Goal: Check status: Check status

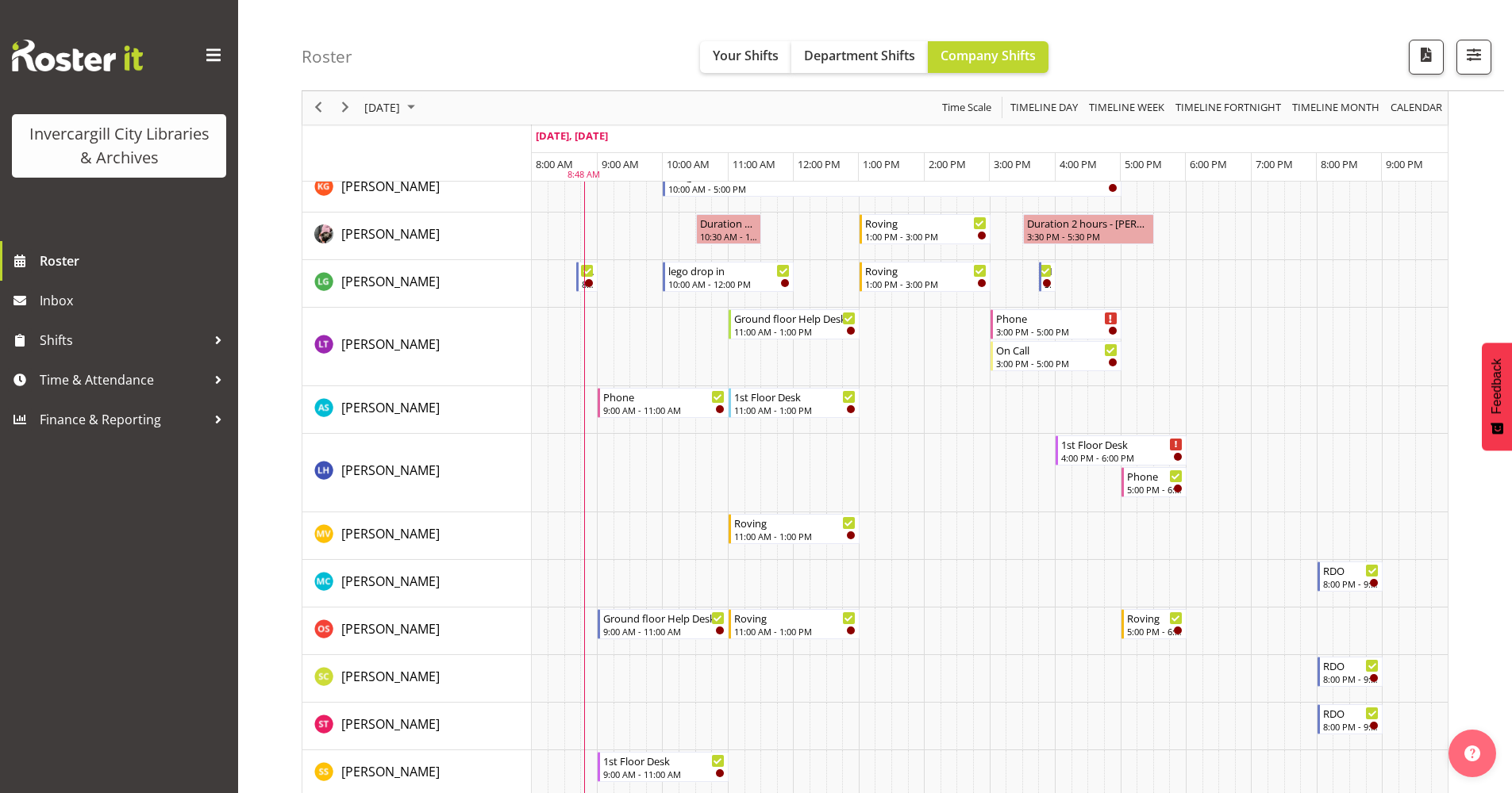
scroll to position [635, 0]
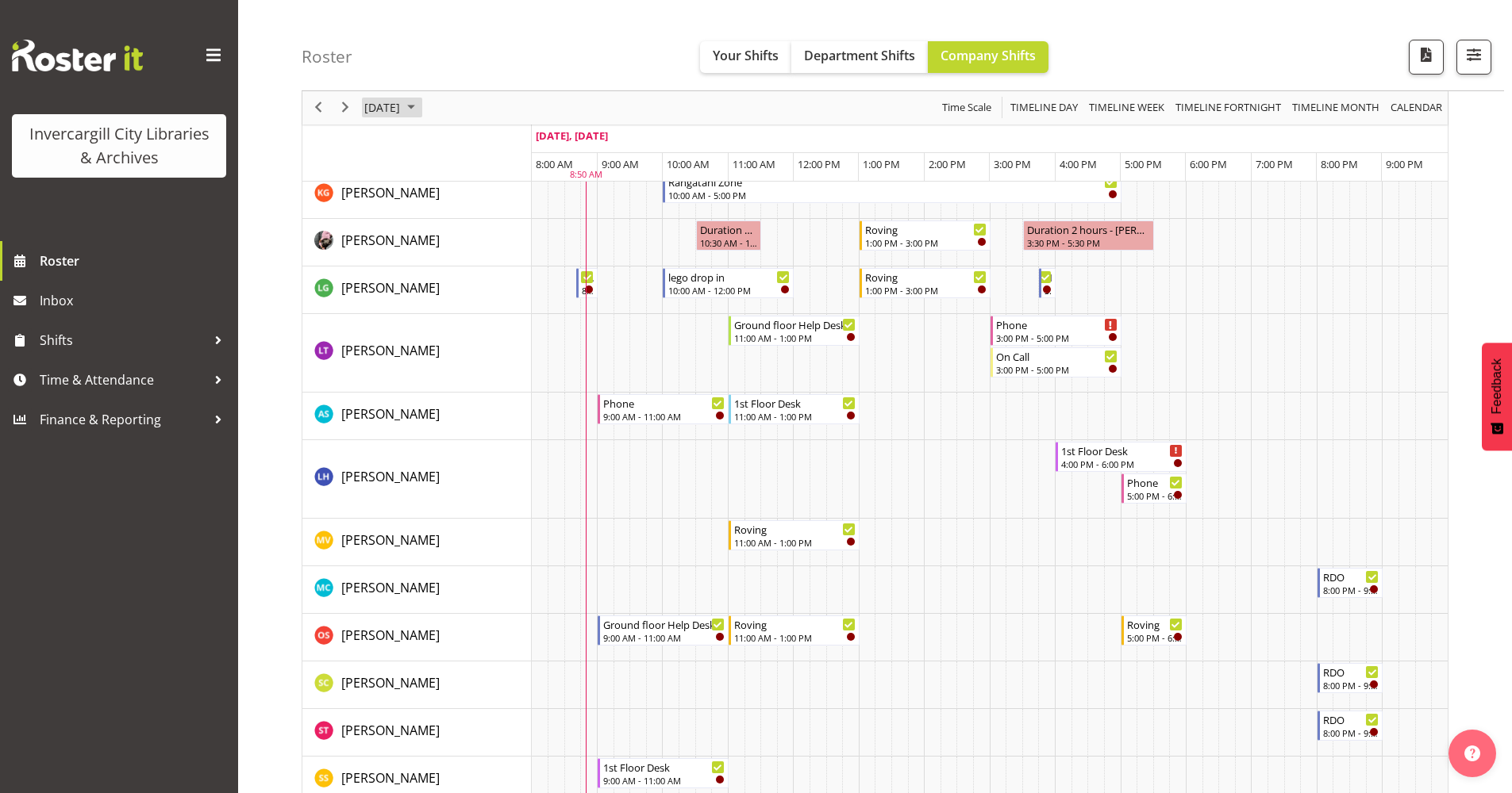
click at [420, 104] on span "September 2025" at bounding box center [411, 108] width 19 height 20
click at [405, 312] on span "29" at bounding box center [406, 310] width 24 height 24
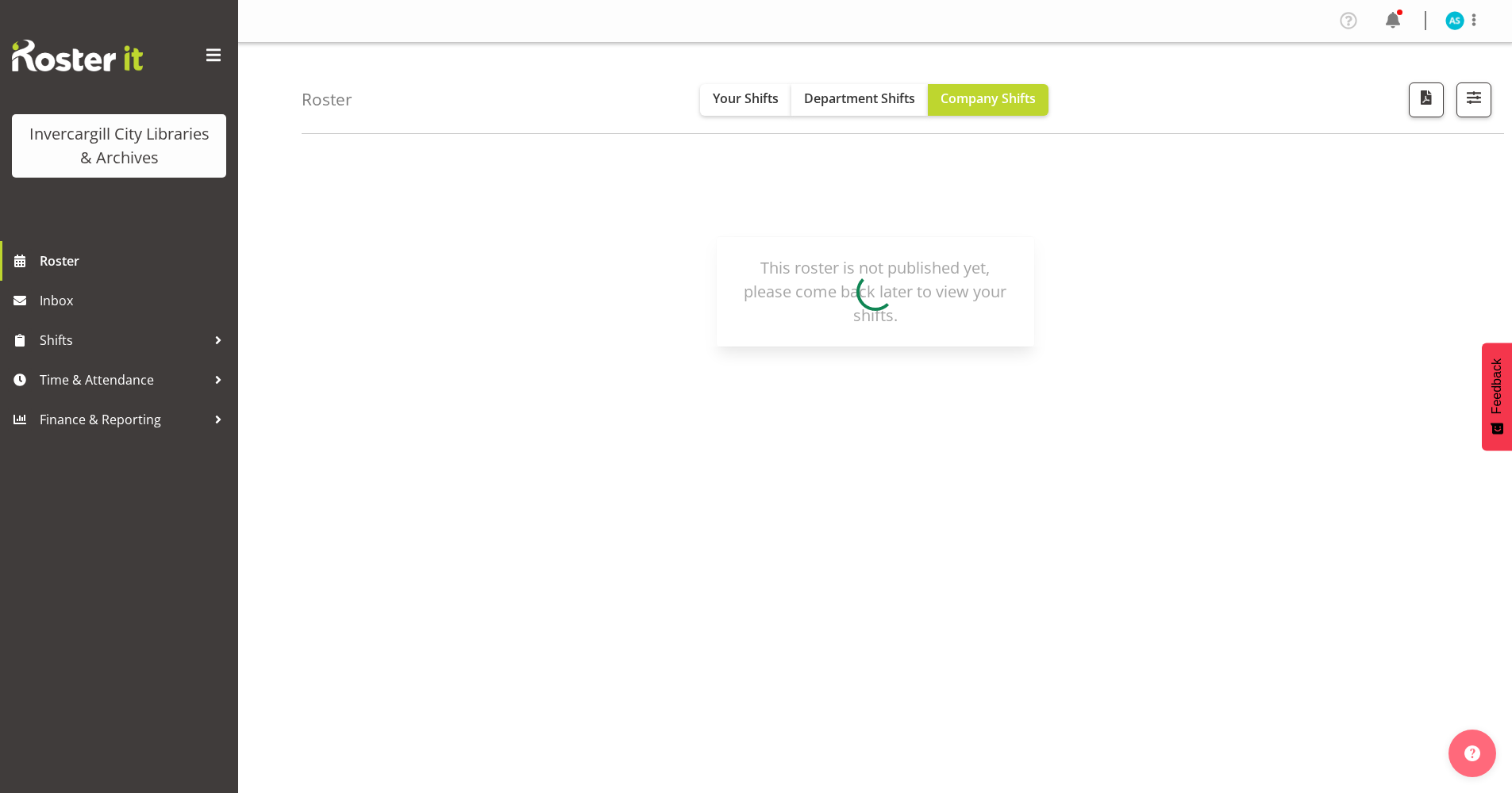
scroll to position [0, 0]
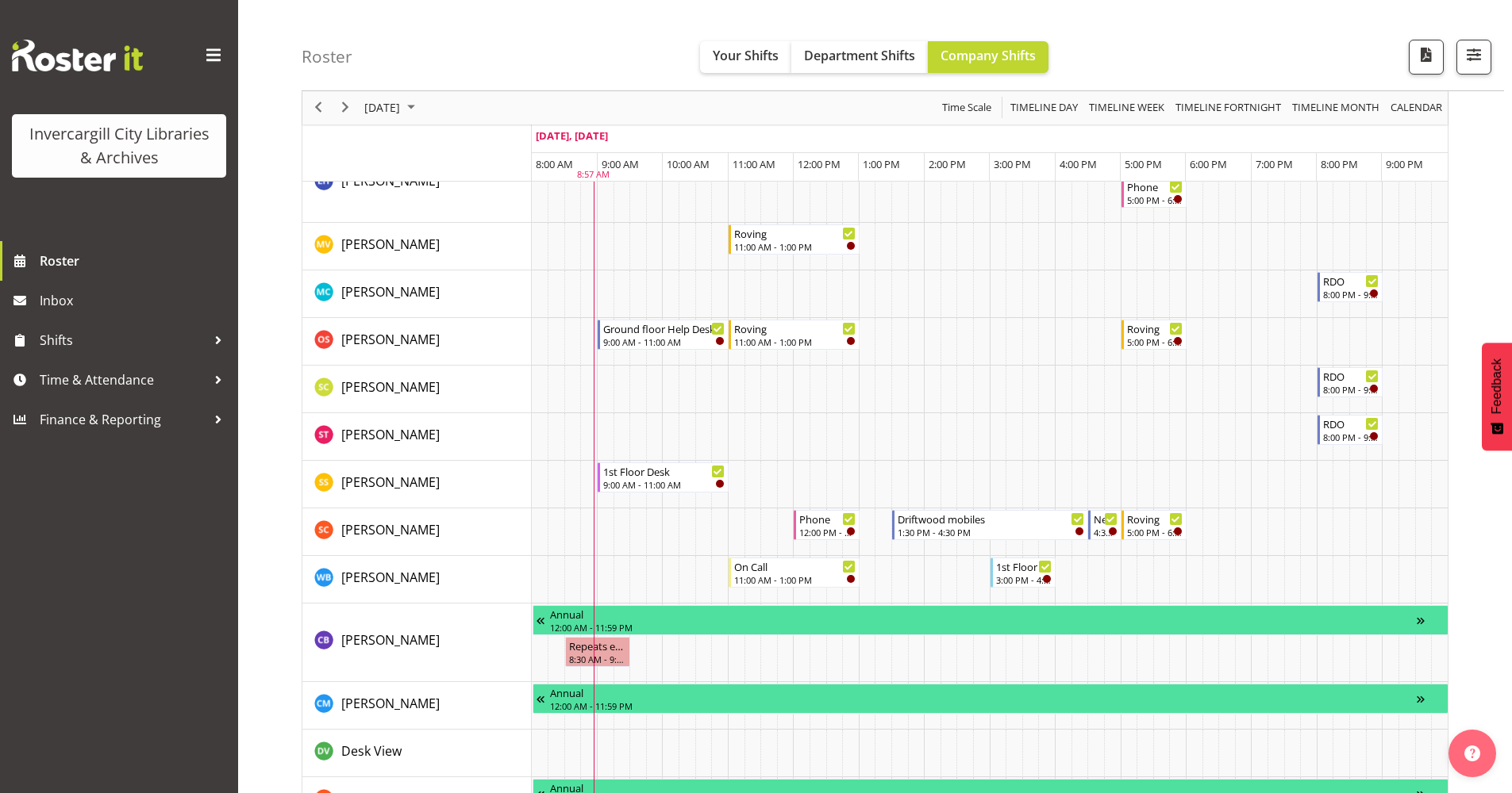
scroll to position [952, 0]
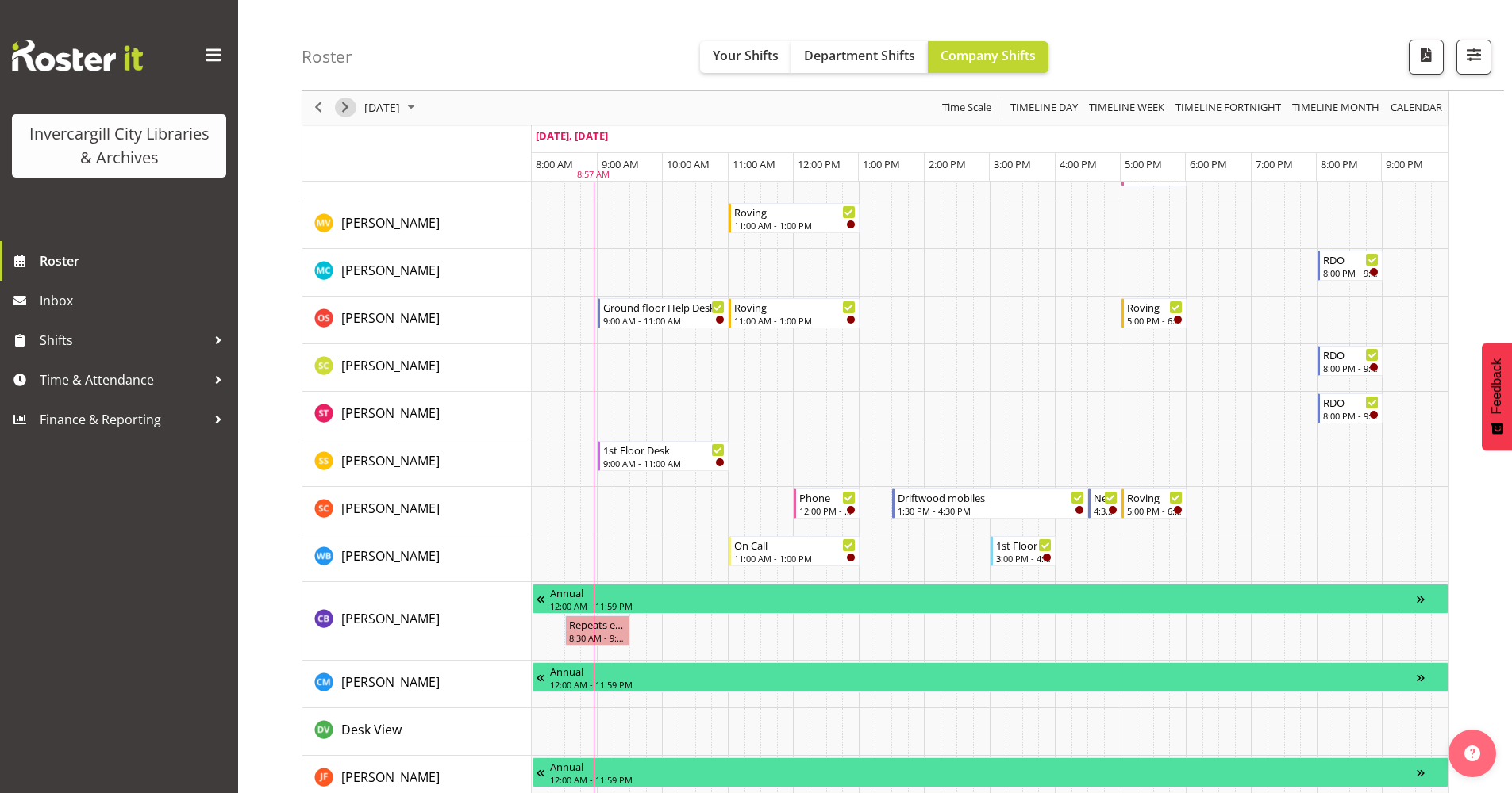
click at [347, 109] on span "Next" at bounding box center [345, 108] width 19 height 20
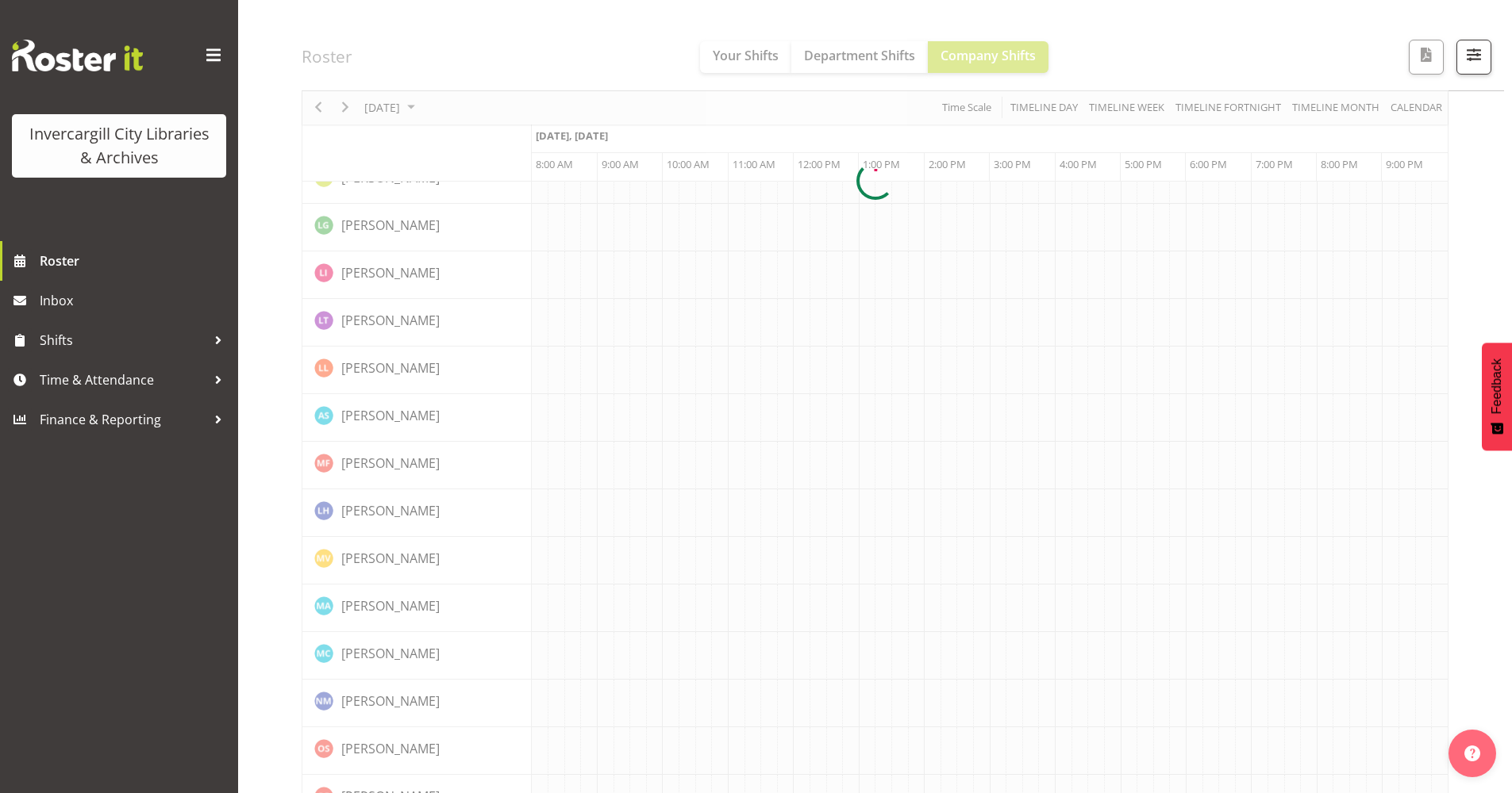
scroll to position [0, 0]
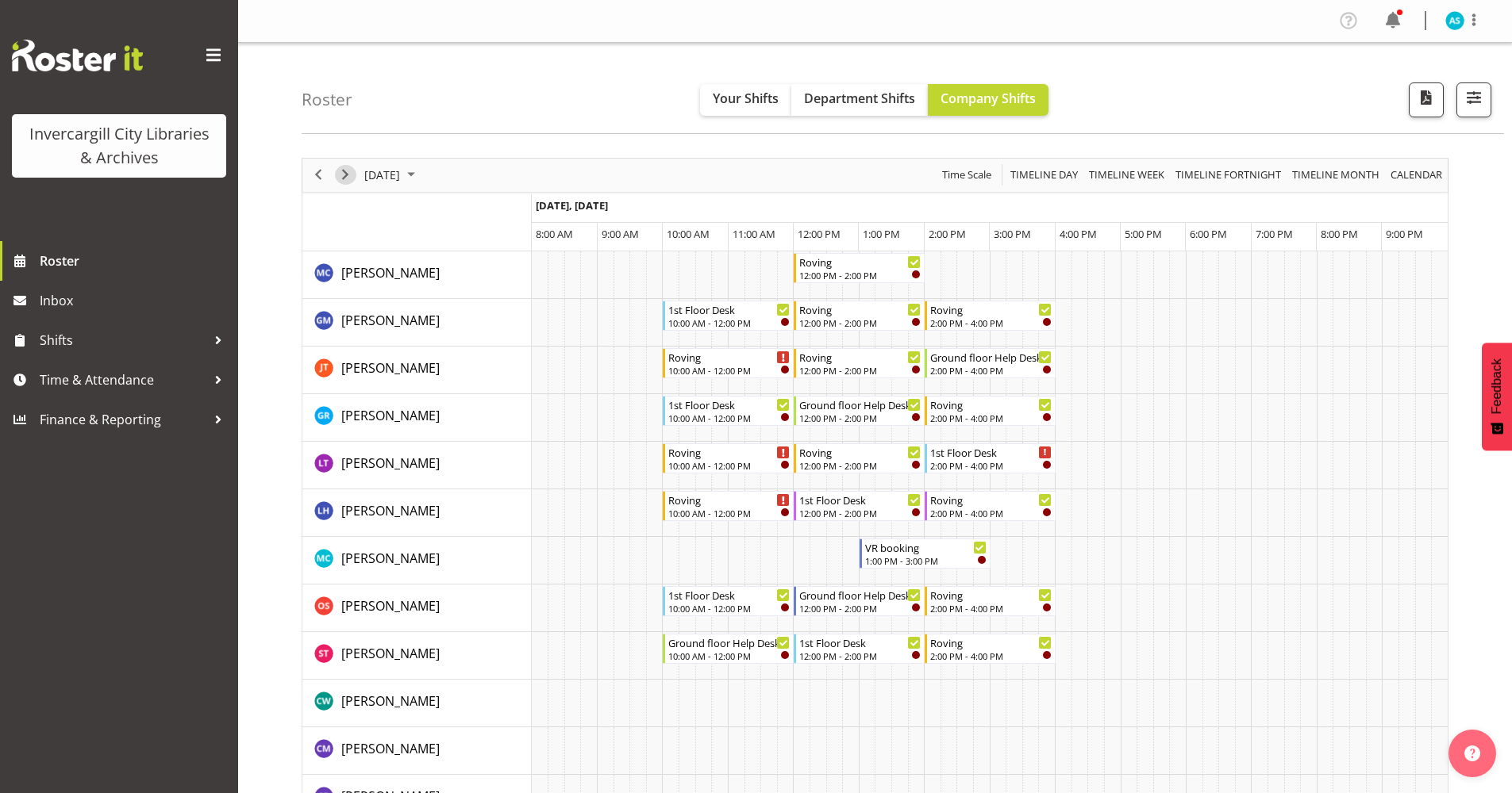
click at [344, 181] on span "Next" at bounding box center [345, 174] width 19 height 20
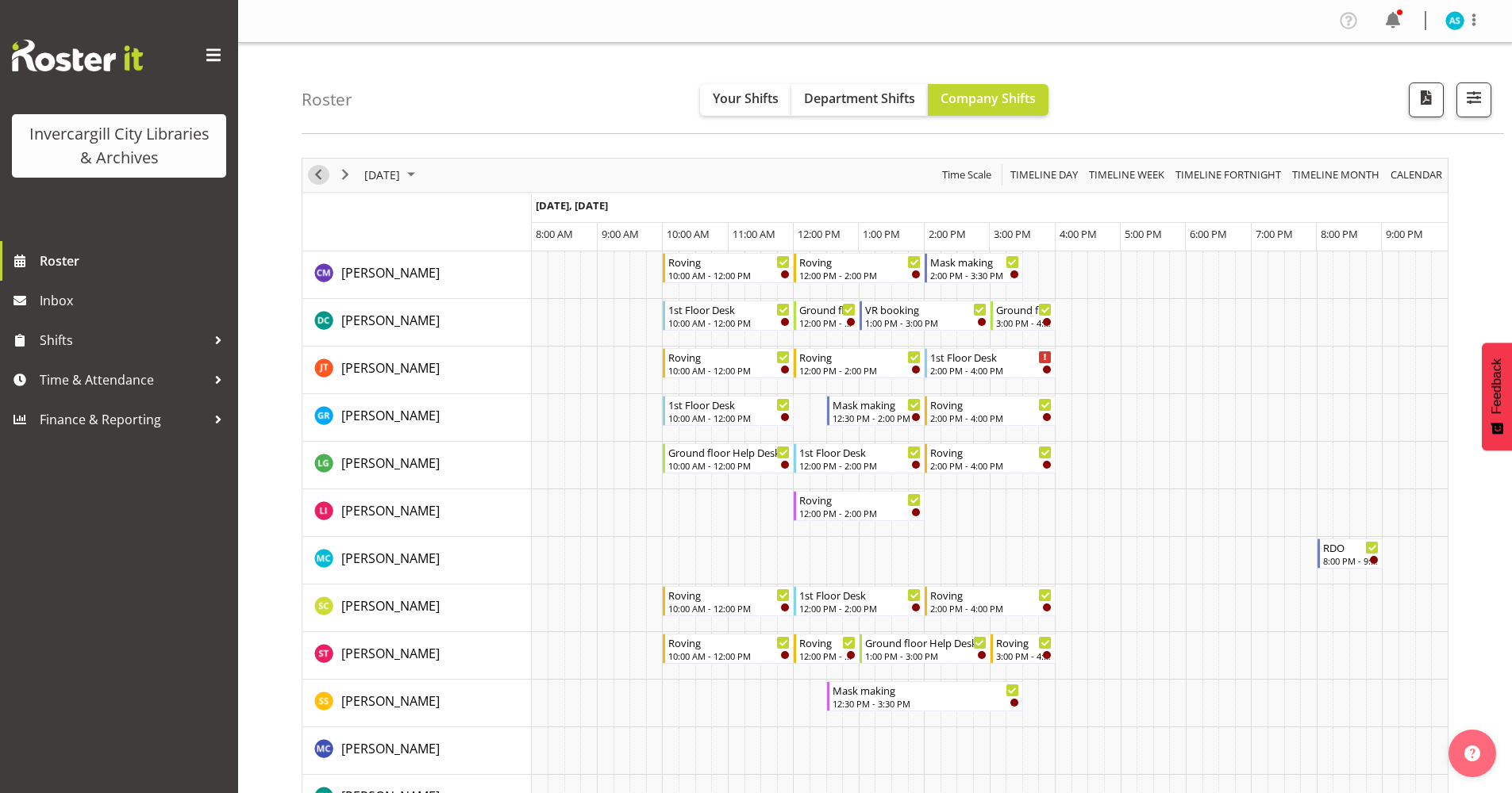
click at [322, 179] on span "Previous" at bounding box center [318, 174] width 19 height 20
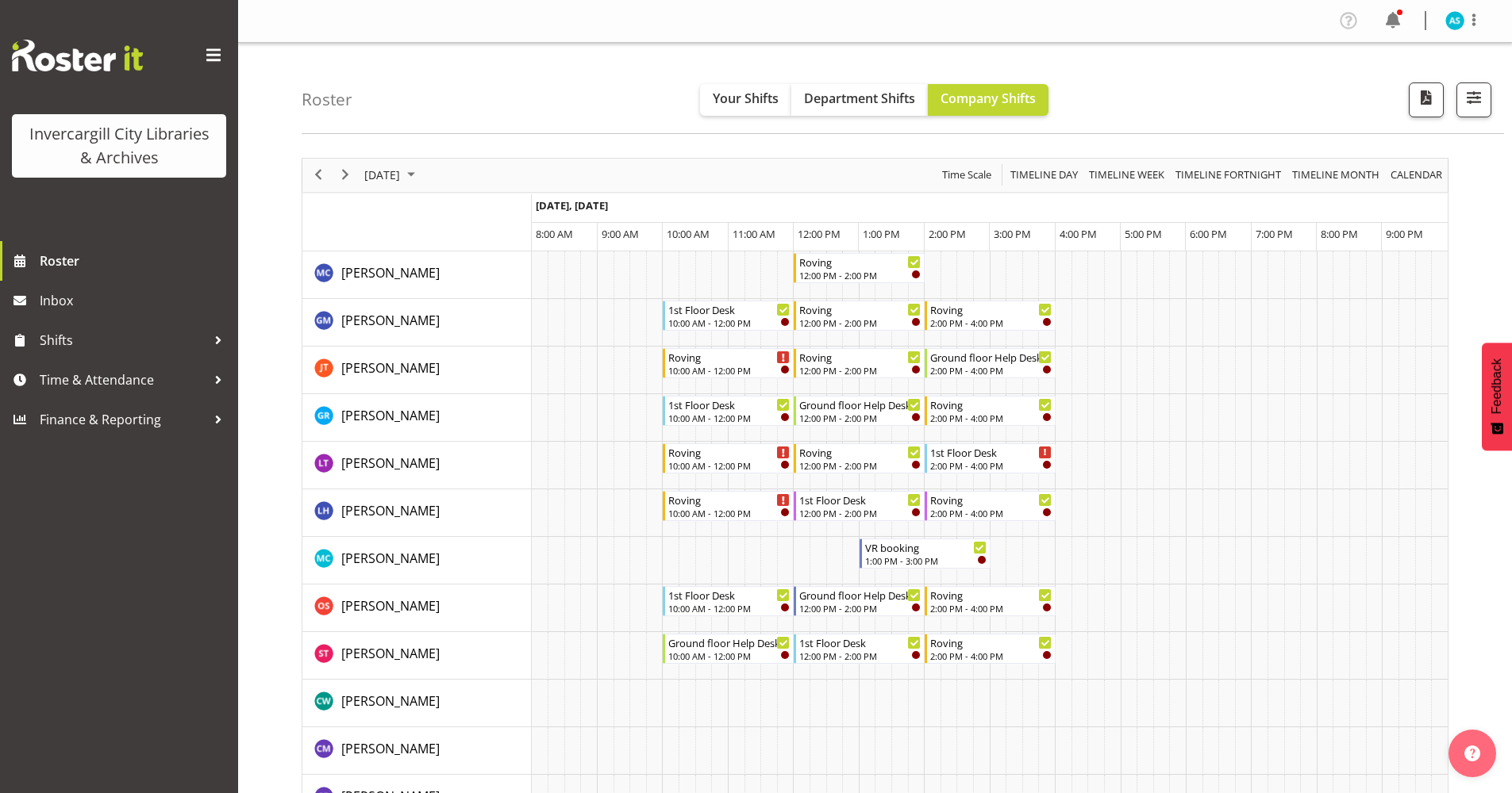
click at [322, 179] on span "Previous" at bounding box center [318, 174] width 19 height 20
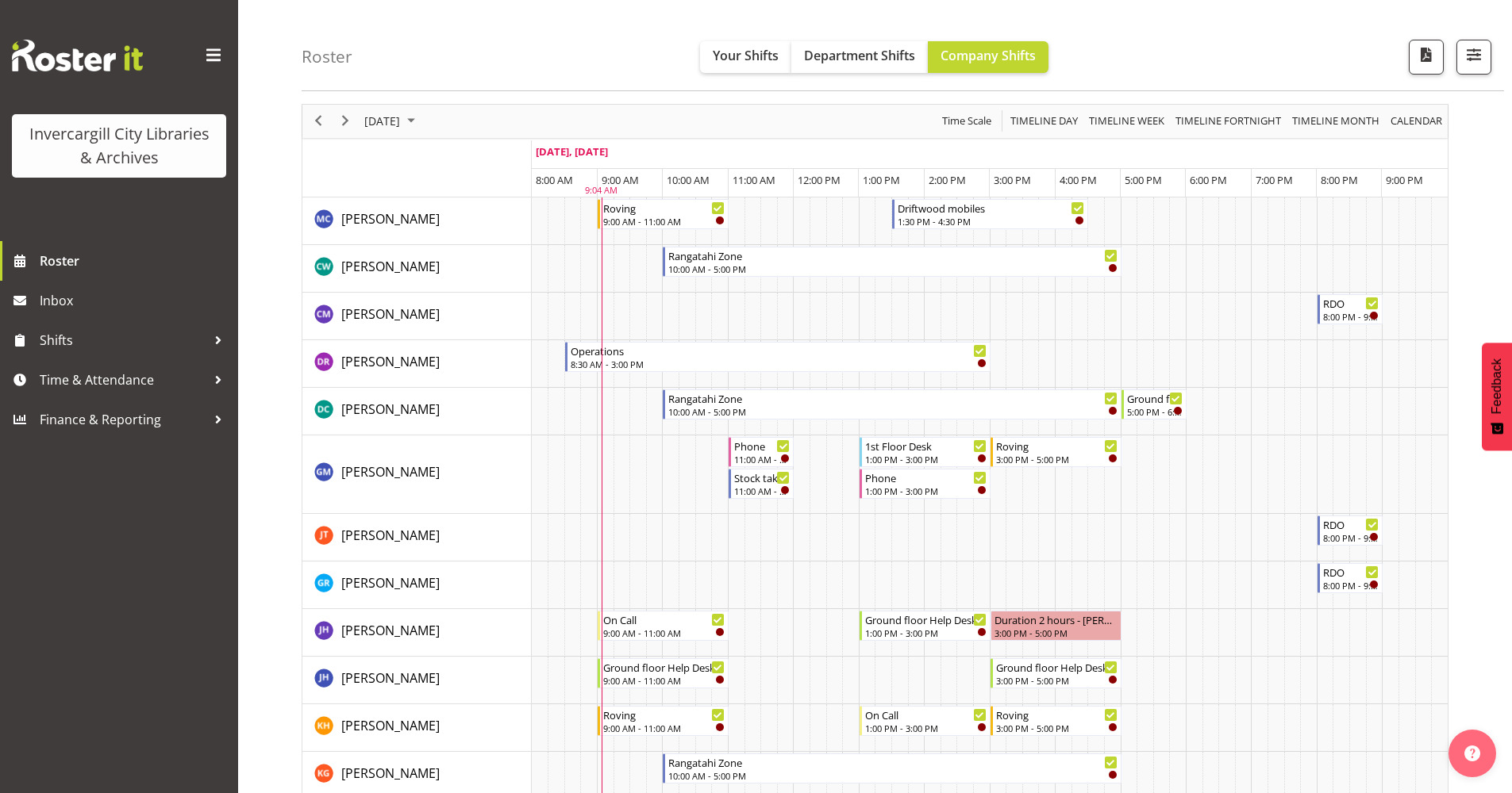
scroll to position [79, 0]
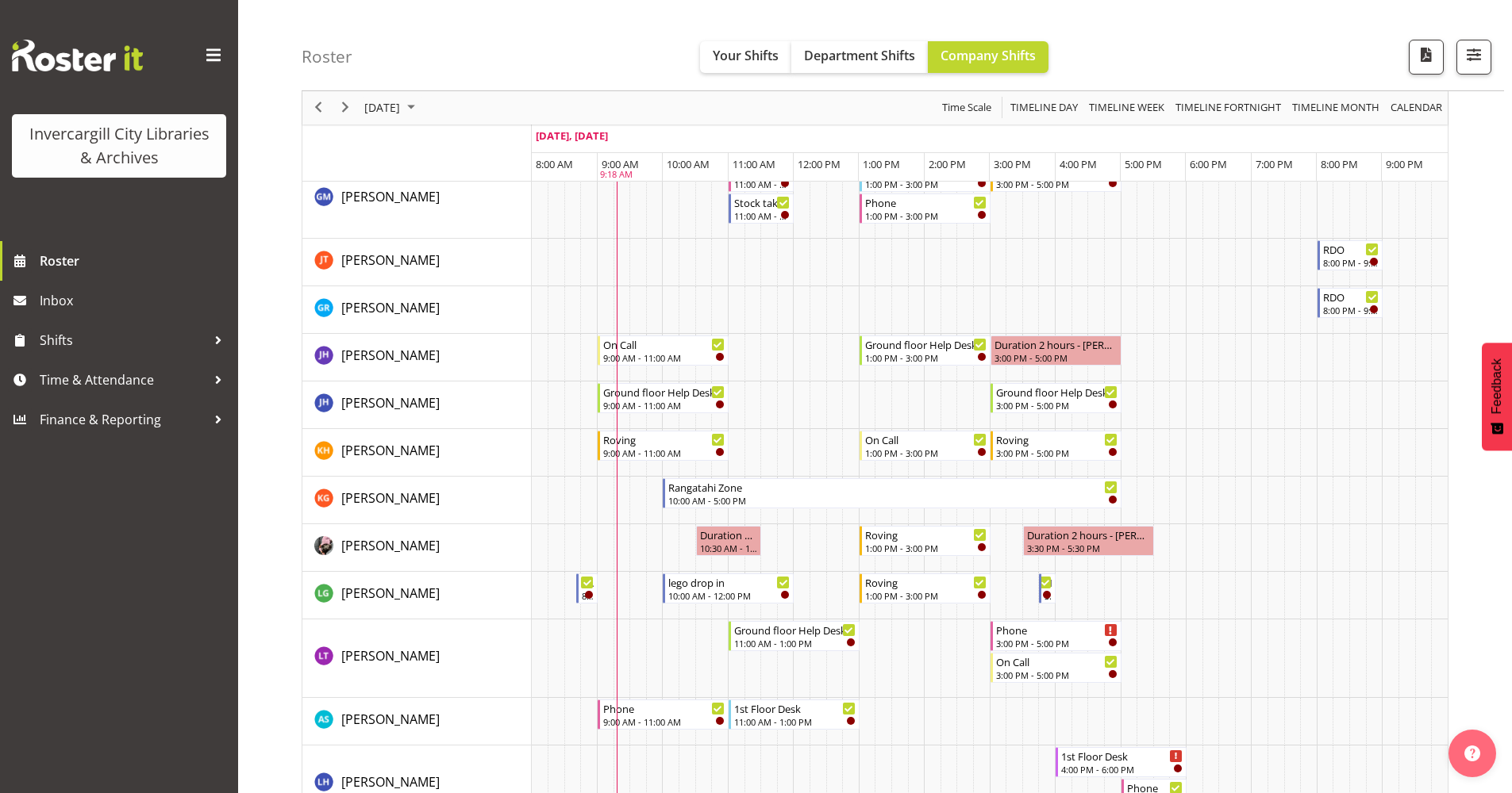
scroll to position [397, 0]
